Goal: Task Accomplishment & Management: Manage account settings

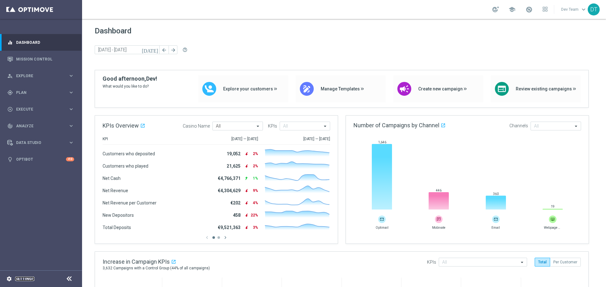
click at [28, 280] on link "Settings" at bounding box center [24, 279] width 19 height 4
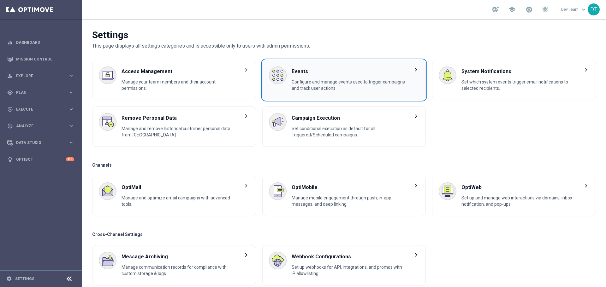
click at [297, 73] on span "Events" at bounding box center [349, 72] width 114 height 10
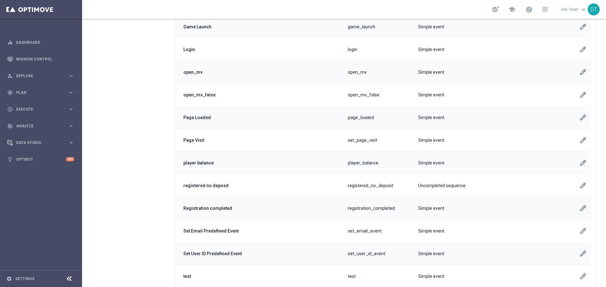
scroll to position [284, 0]
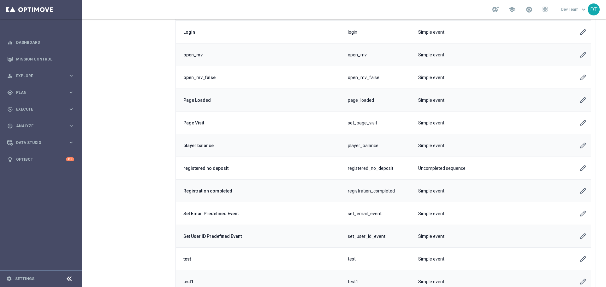
click at [584, 167] on icon "Edit User Account" at bounding box center [582, 168] width 5 height 5
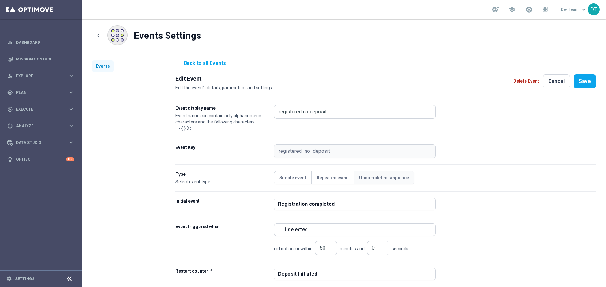
scroll to position [4, 0]
drag, startPoint x: 331, startPoint y: 150, endPoint x: 277, endPoint y: 156, distance: 54.6
click at [275, 148] on opti-input "registered_no_deposit" at bounding box center [355, 152] width 162 height 14
drag, startPoint x: 284, startPoint y: 151, endPoint x: 313, endPoint y: 153, distance: 29.4
click at [313, 153] on opti-input "registered_no_deposit" at bounding box center [355, 152] width 162 height 14
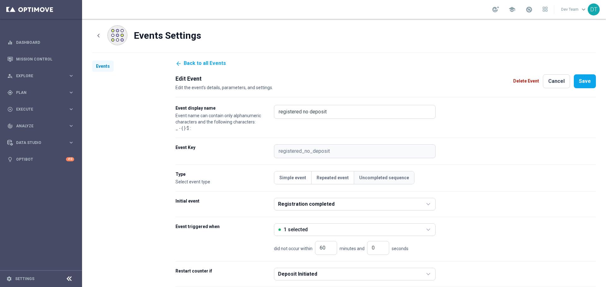
click at [312, 153] on opti-input "registered_no_deposit" at bounding box center [355, 152] width 162 height 14
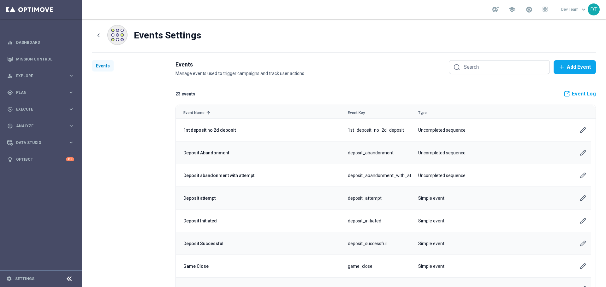
click at [584, 152] on icon "Edit User Account" at bounding box center [583, 153] width 6 height 6
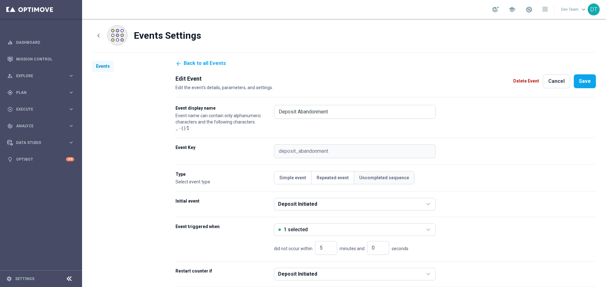
click at [312, 150] on opti-input "deposit_abandonment" at bounding box center [355, 152] width 162 height 14
click at [516, 243] on div "Event triggered when 1 selected did not occur within 5 minutes and 0 seconds" at bounding box center [385, 240] width 420 height 32
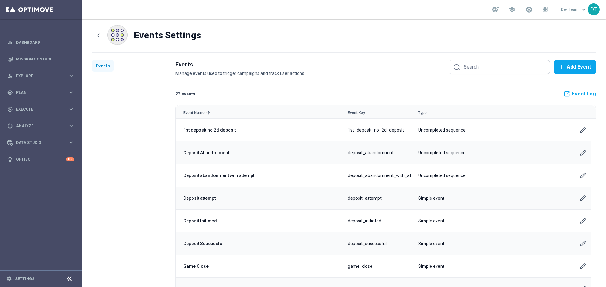
click at [585, 199] on icon "Edit User Account" at bounding box center [583, 198] width 6 height 6
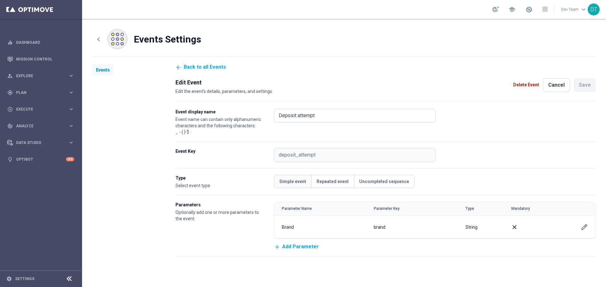
click at [304, 152] on opti-input "deposit_attempt" at bounding box center [355, 155] width 162 height 14
click at [192, 65] on link "Back to all Events" at bounding box center [200, 67] width 50 height 6
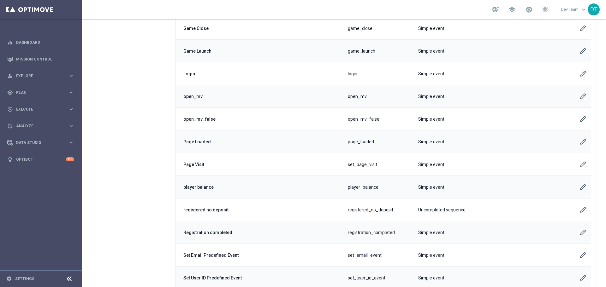
scroll to position [252, 0]
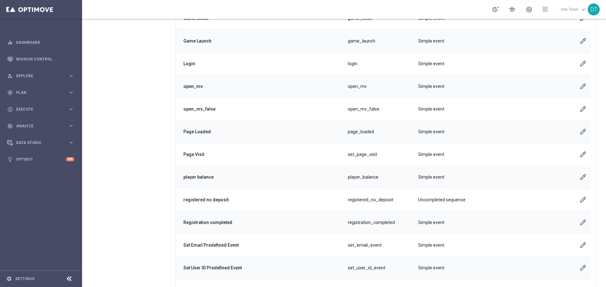
click at [350, 177] on span "player_balance" at bounding box center [363, 177] width 31 height 6
click at [372, 200] on span "registered_no_deposit" at bounding box center [370, 200] width 45 height 6
click at [373, 220] on span "registration_completed" at bounding box center [371, 223] width 47 height 6
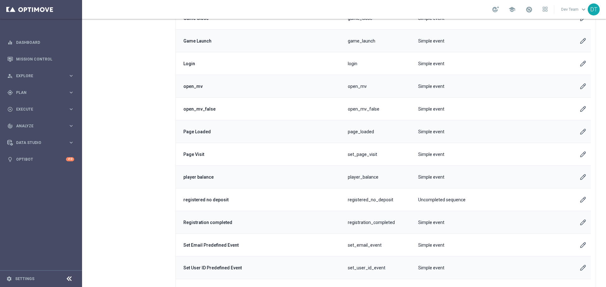
click at [373, 220] on span "registration_completed" at bounding box center [371, 223] width 47 height 6
click at [373, 221] on span "registration_completed" at bounding box center [371, 223] width 47 height 6
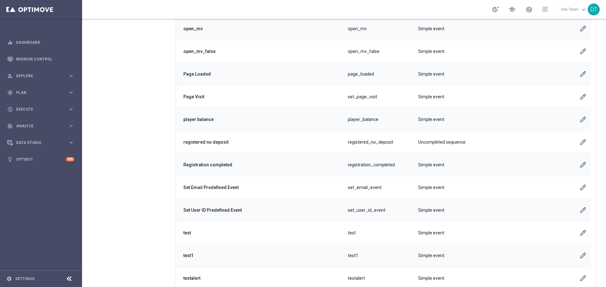
scroll to position [316, 0]
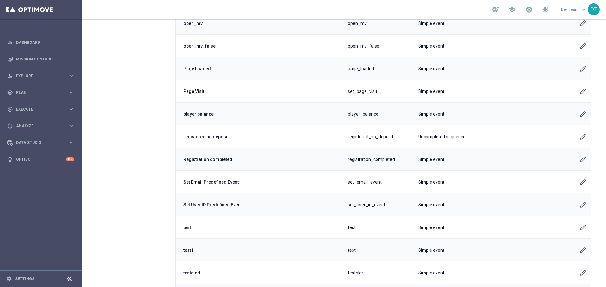
click at [581, 159] on icon "Edit User Account" at bounding box center [583, 159] width 6 height 6
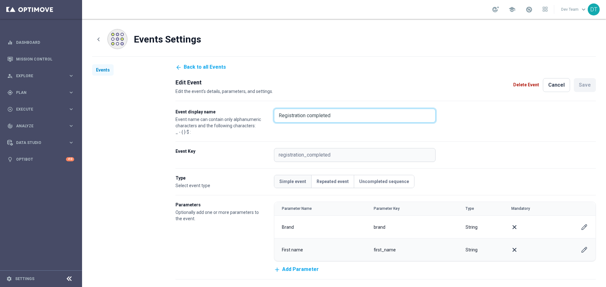
click at [297, 117] on input "Registration completed" at bounding box center [354, 116] width 153 height 8
click at [307, 154] on opti-input "registration_completed" at bounding box center [355, 155] width 162 height 14
click at [305, 154] on opti-input "registration_completed" at bounding box center [355, 155] width 162 height 14
click at [299, 155] on opti-input "registration_completed" at bounding box center [355, 155] width 162 height 14
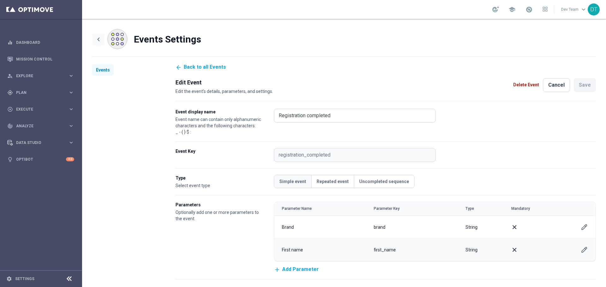
click at [97, 41] on icon "icon" at bounding box center [98, 39] width 6 height 6
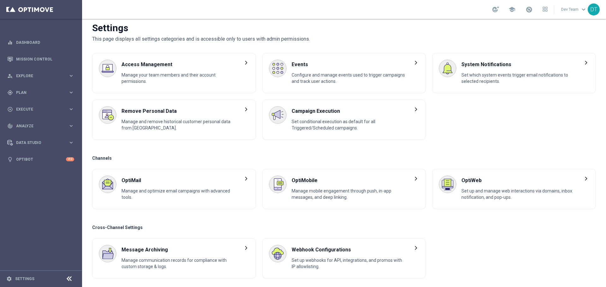
scroll to position [9, 0]
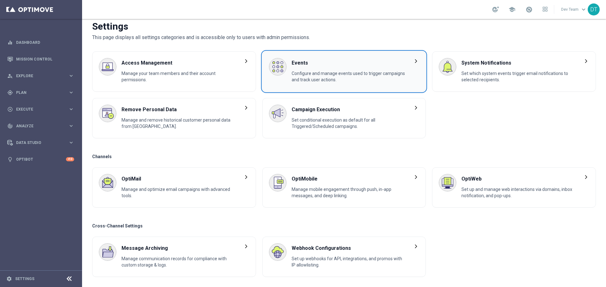
click at [300, 61] on span "Events" at bounding box center [349, 63] width 114 height 10
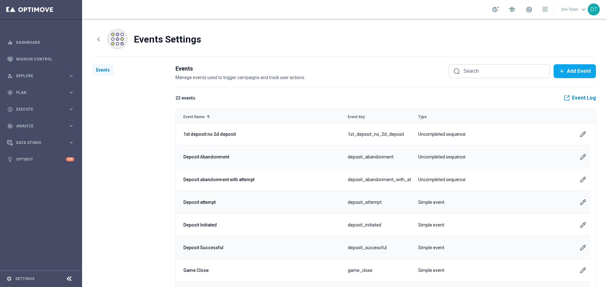
click at [570, 101] on link "Event Log" at bounding box center [579, 98] width 32 height 6
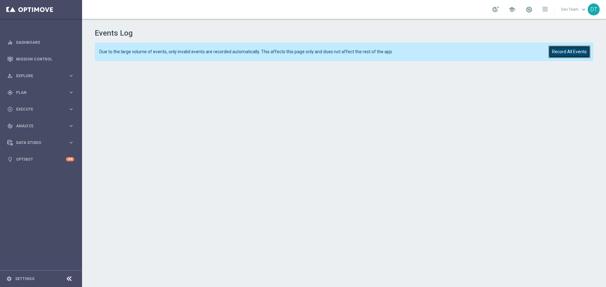
click at [564, 53] on button "Record All Events" at bounding box center [569, 52] width 42 height 12
